Goal: Information Seeking & Learning: Learn about a topic

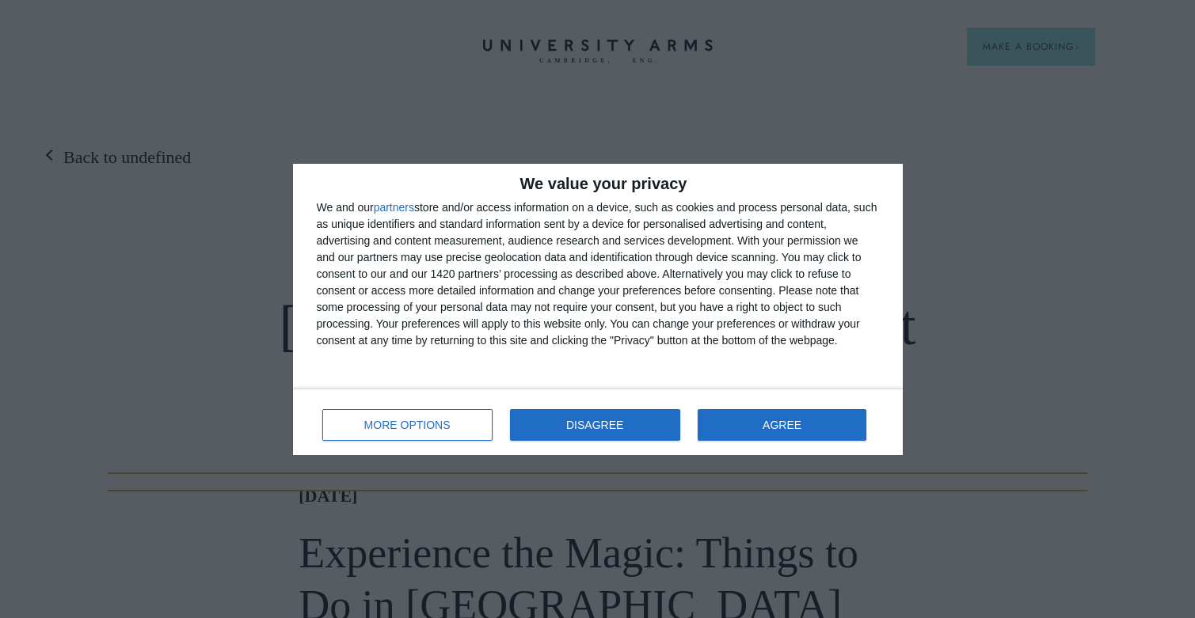
click at [592, 428] on span "DISAGREE" at bounding box center [594, 425] width 57 height 11
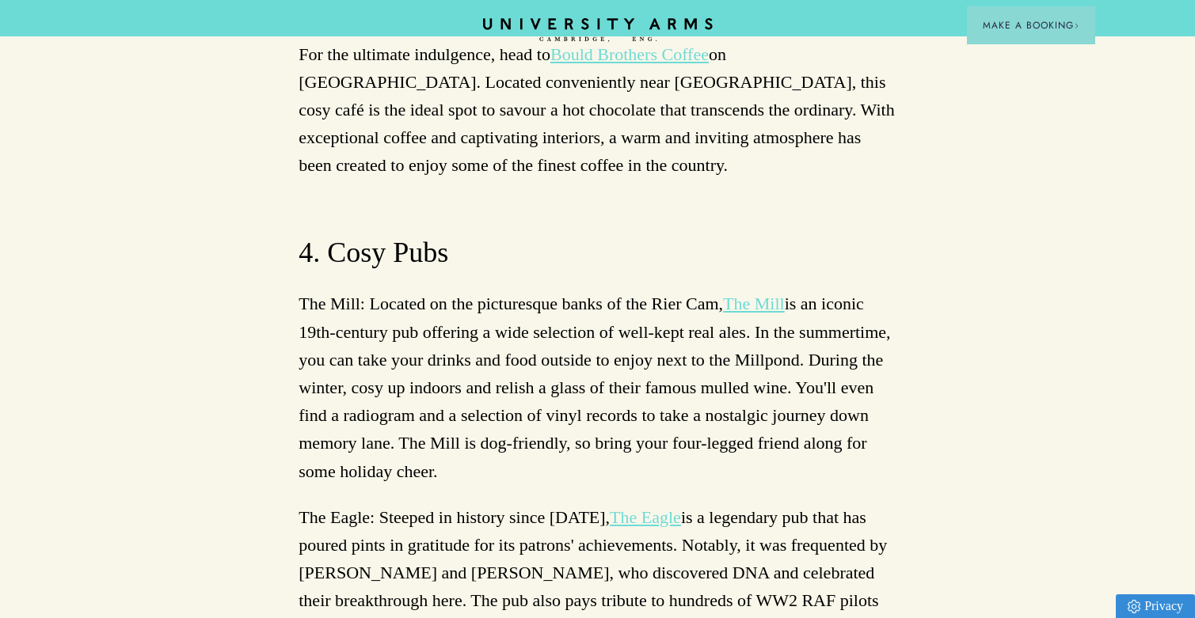
scroll to position [7012, 0]
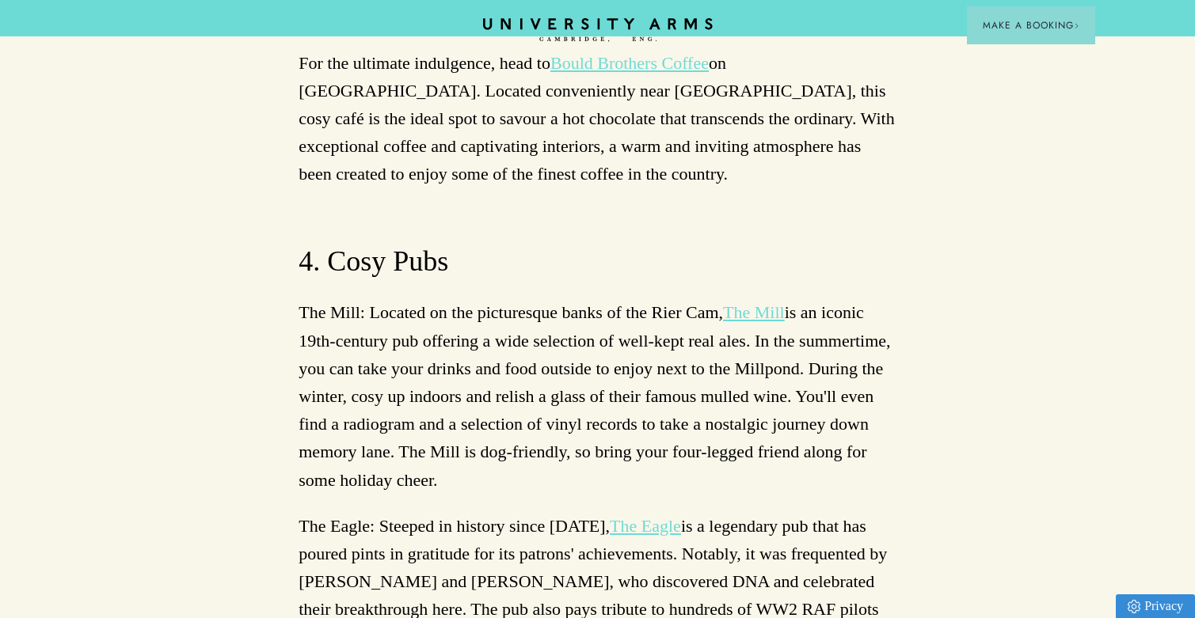
scroll to position [7050, 0]
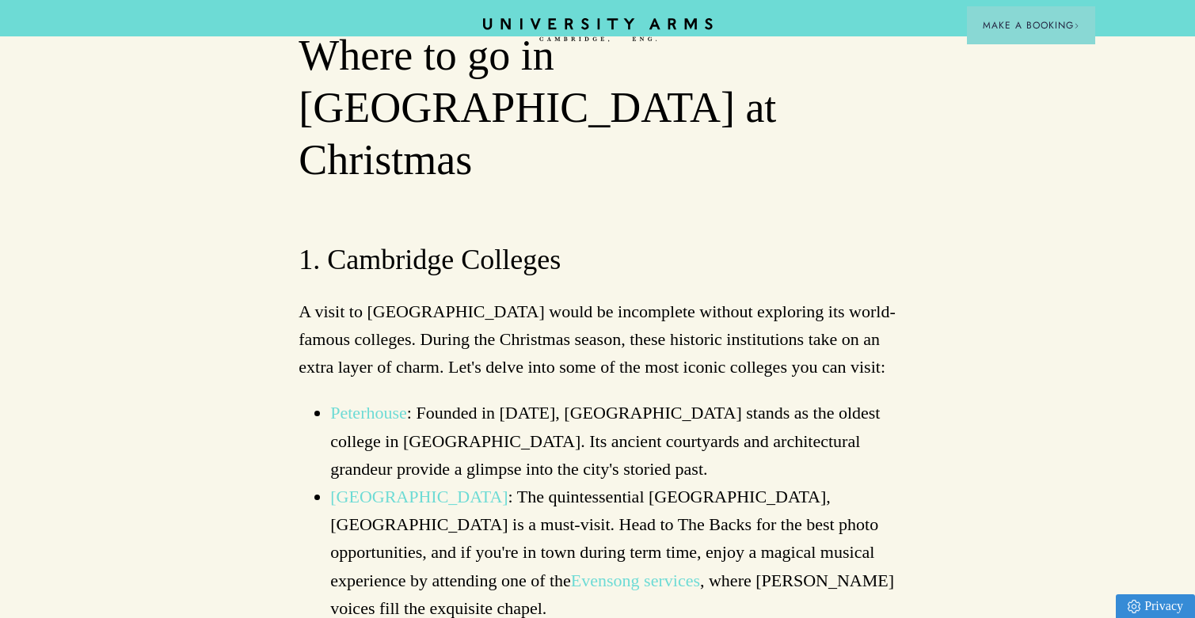
scroll to position [995, 0]
click at [571, 572] on link "Evensong services" at bounding box center [635, 582] width 129 height 20
